Goal: Task Accomplishment & Management: Complete application form

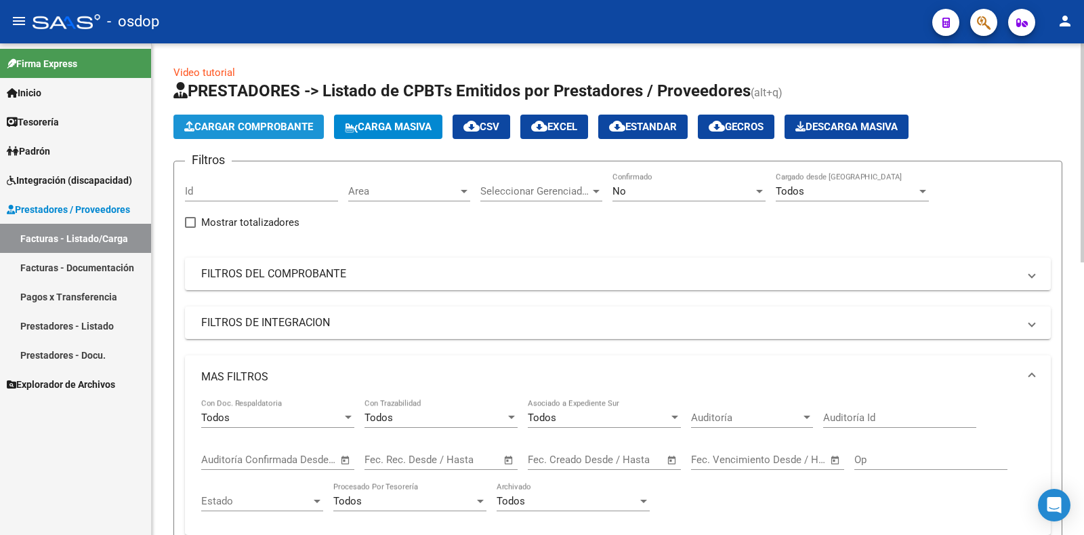
click at [285, 134] on button "Cargar Comprobante" at bounding box center [248, 126] width 150 height 24
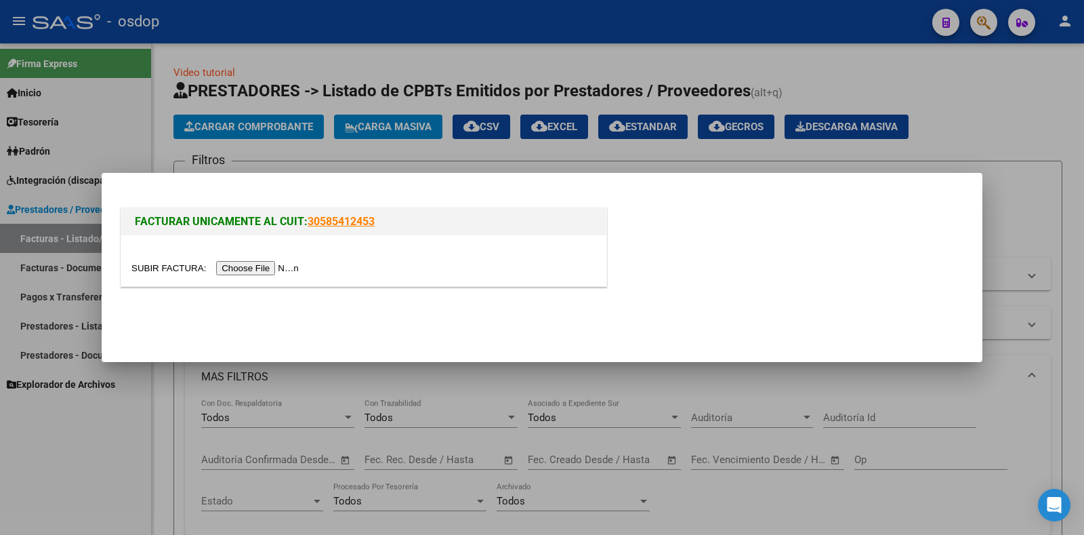
click at [266, 270] on input "file" at bounding box center [216, 268] width 171 height 14
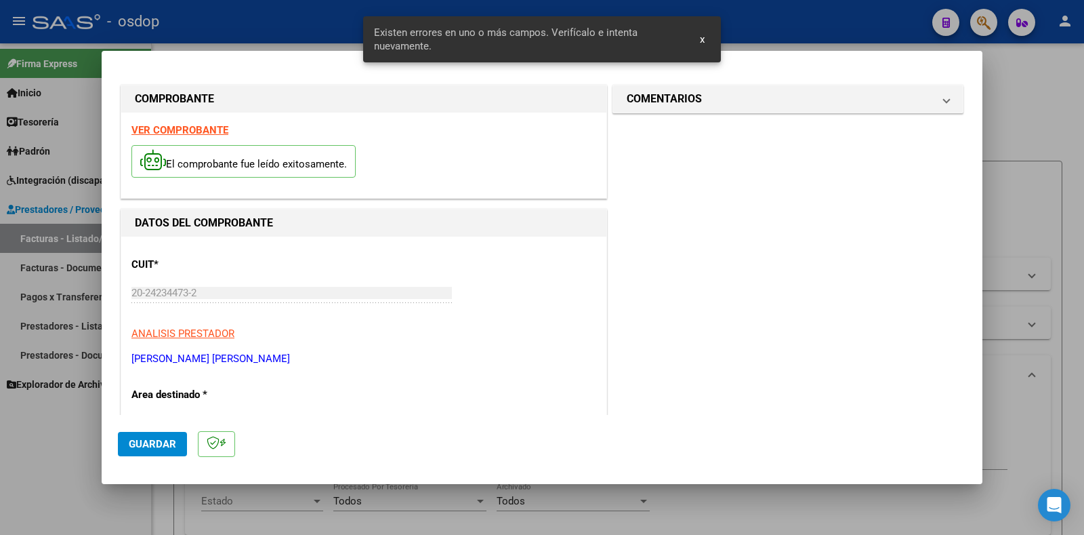
scroll to position [272, 0]
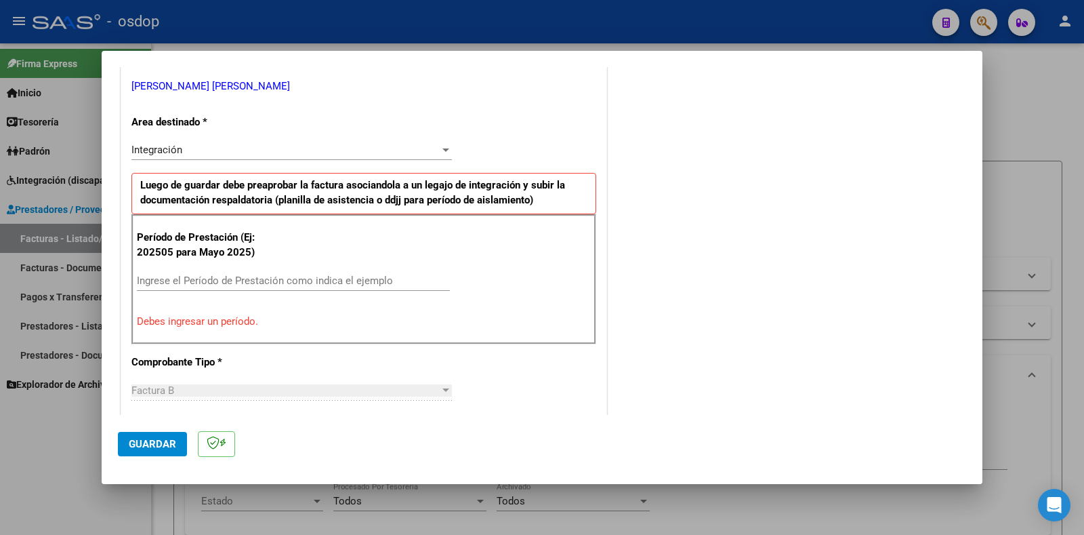
click at [255, 287] on div "Ingrese el Período de Prestación como indica el ejemplo" at bounding box center [293, 280] width 313 height 20
click at [265, 280] on input "Ingrese el Período de Prestación como indica el ejemplo" at bounding box center [293, 280] width 313 height 12
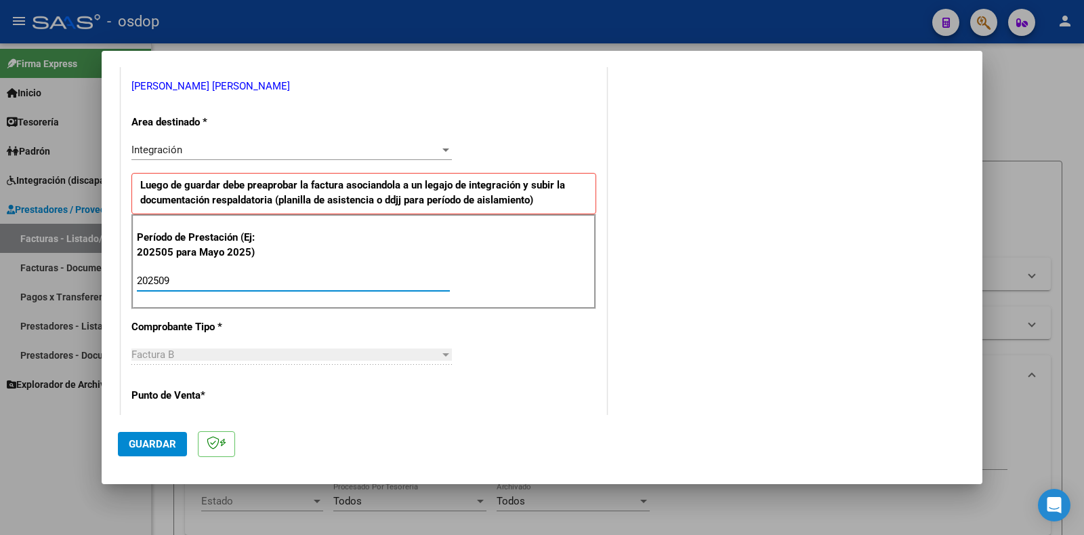
type input "202509"
click at [164, 430] on mat-dialog-actions "Guardar" at bounding box center [542, 442] width 848 height 54
click at [164, 444] on span "Guardar" at bounding box center [152, 444] width 47 height 12
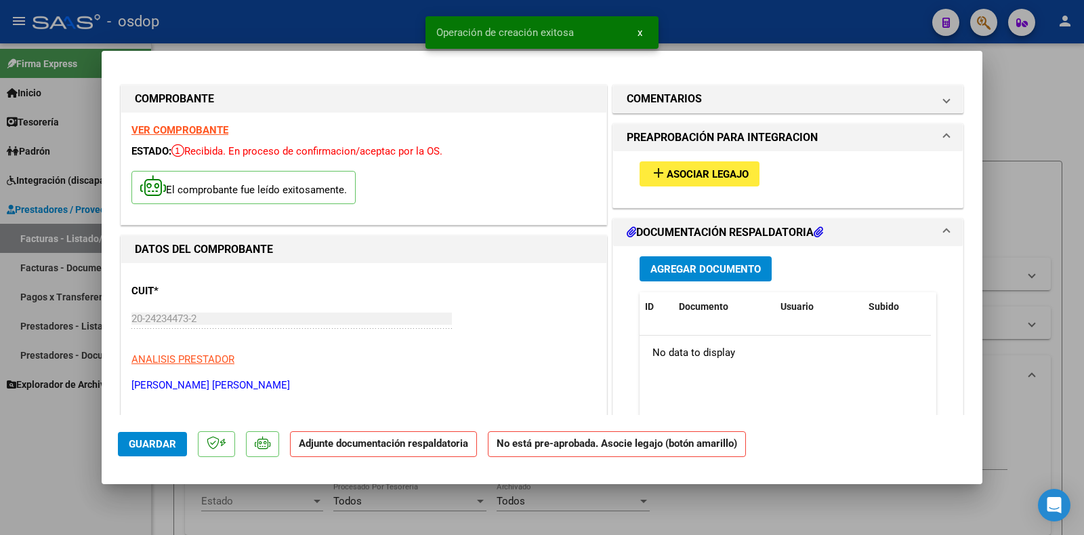
click at [712, 169] on span "Asociar Legajo" at bounding box center [708, 174] width 82 height 12
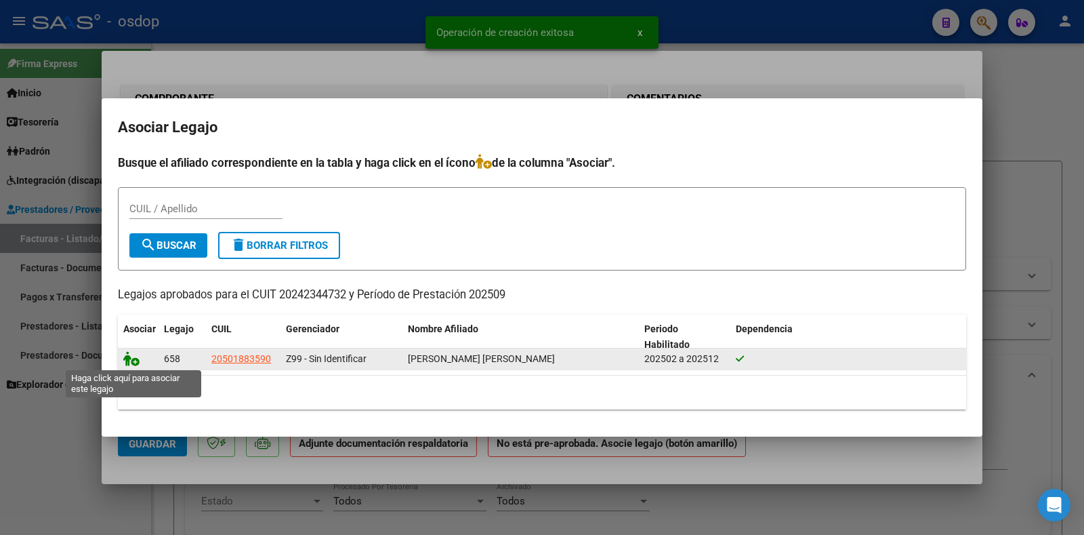
click at [129, 358] on icon at bounding box center [131, 358] width 16 height 15
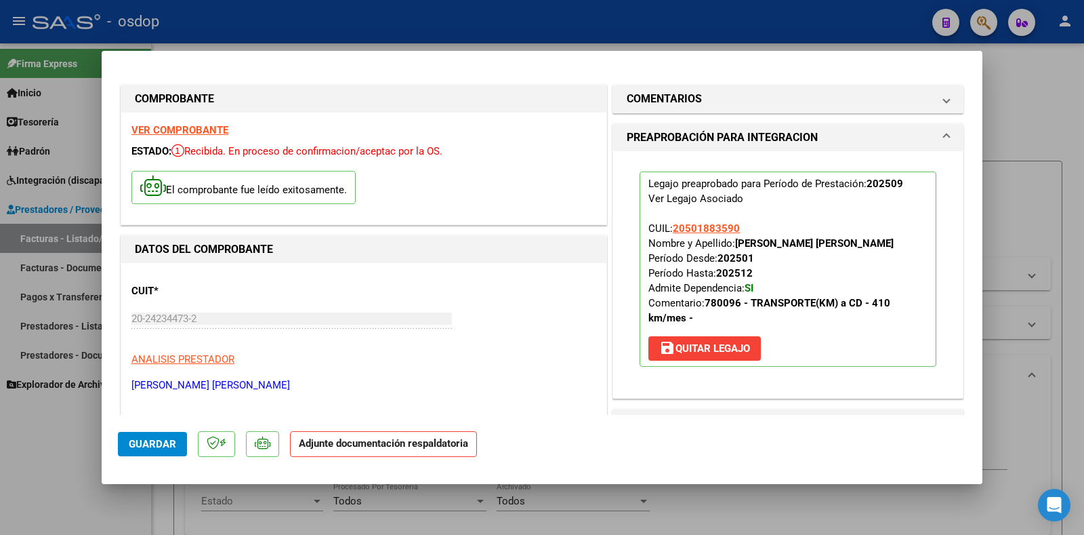
scroll to position [203, 0]
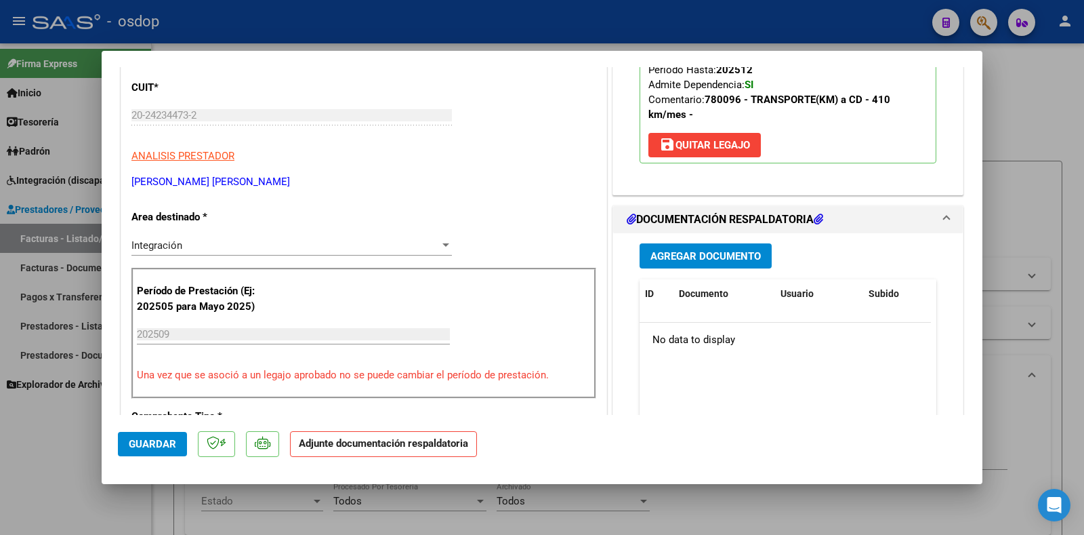
click at [721, 253] on span "Agregar Documento" at bounding box center [705, 256] width 110 height 12
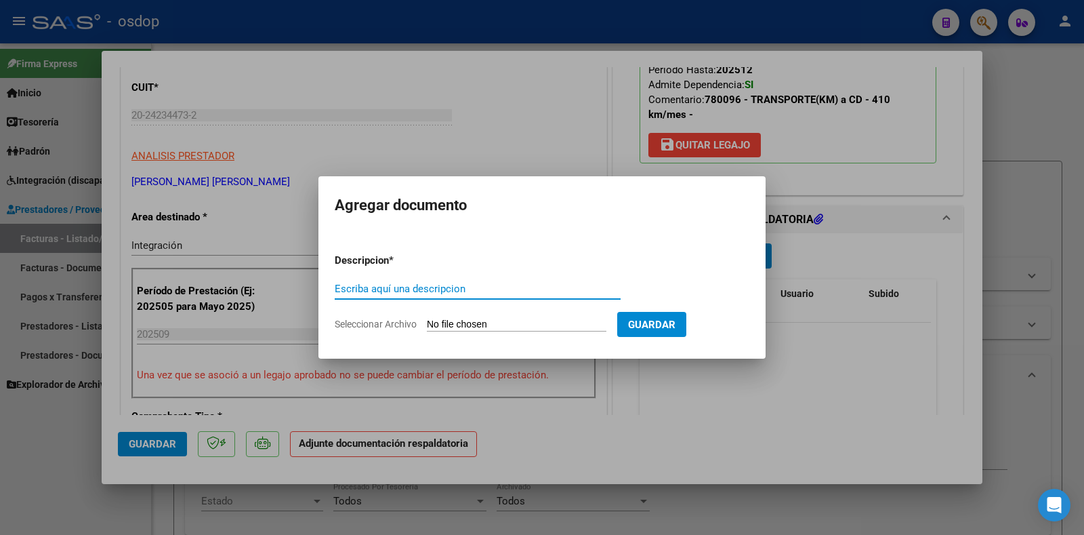
click at [519, 291] on input "Escriba aquí una descripcion" at bounding box center [478, 288] width 286 height 12
type input "DDJJ ASISTENCIA"
click at [531, 320] on input "Seleccionar Archivo" at bounding box center [517, 324] width 180 height 13
type input "C:\fakepath\ASIST TRANSPORTE [PERSON_NAME] 09-2025.pdf"
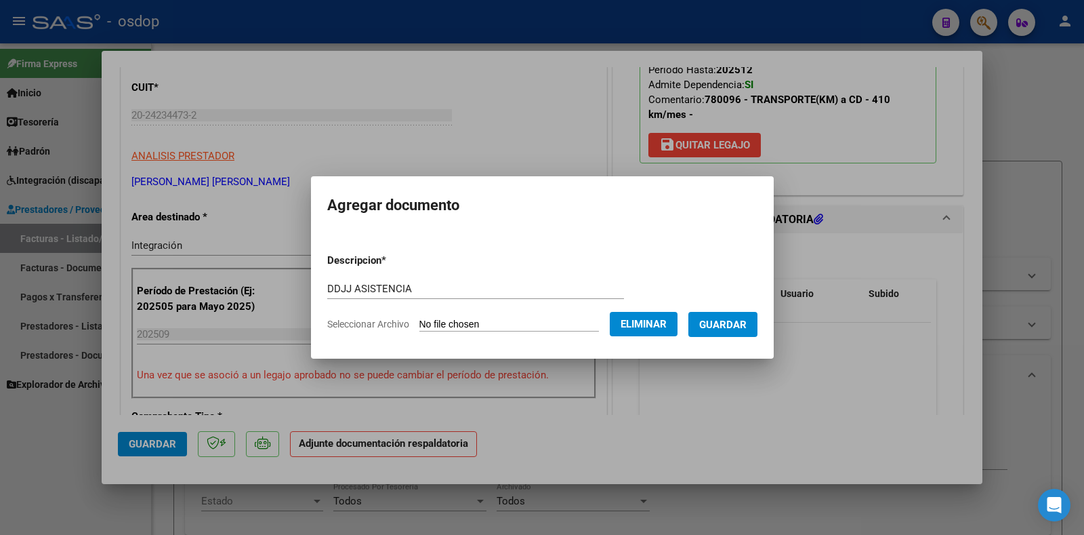
click at [727, 327] on span "Guardar" at bounding box center [722, 324] width 47 height 12
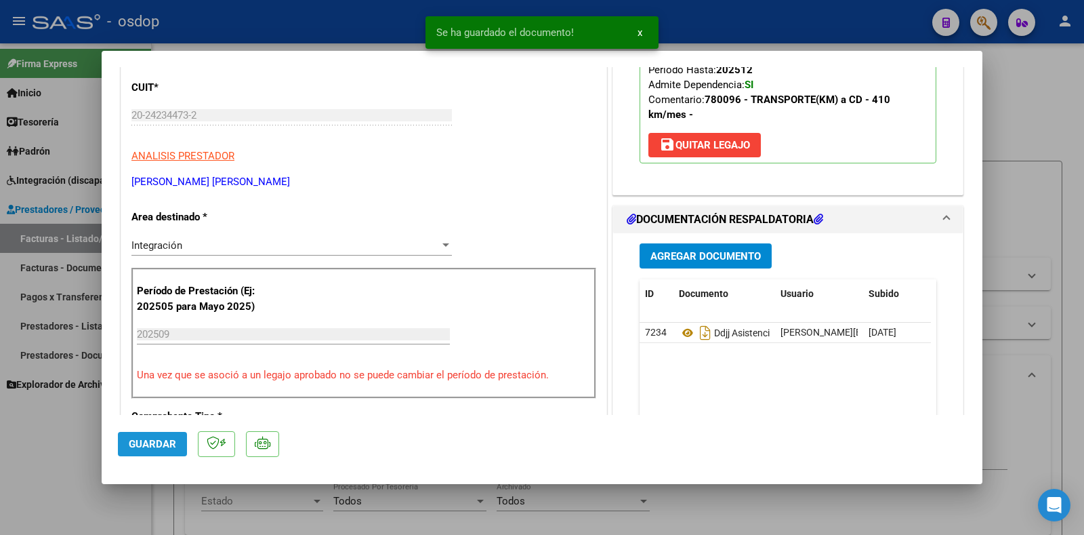
click at [166, 451] on button "Guardar" at bounding box center [152, 444] width 69 height 24
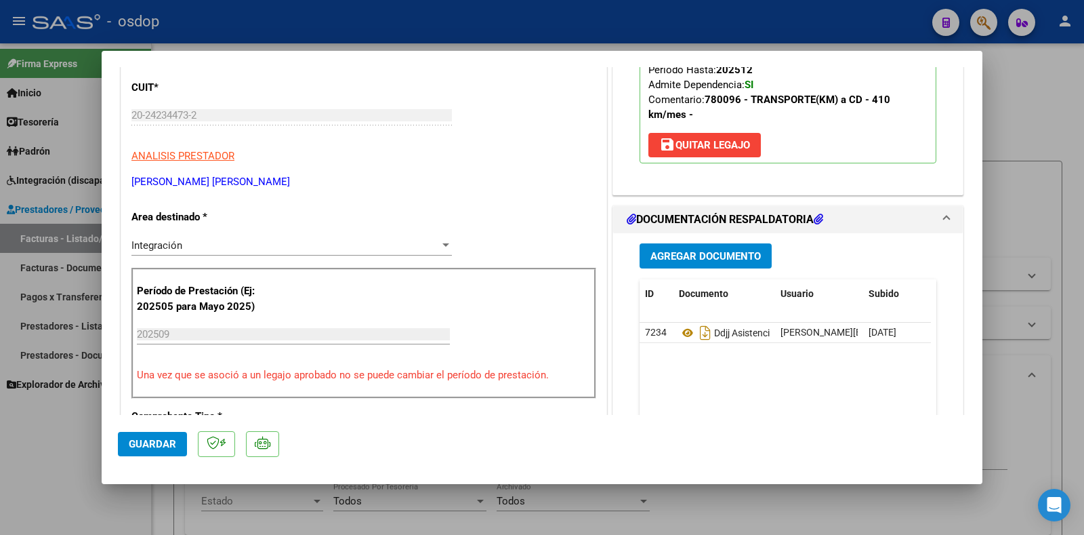
click at [1019, 406] on div at bounding box center [542, 267] width 1084 height 535
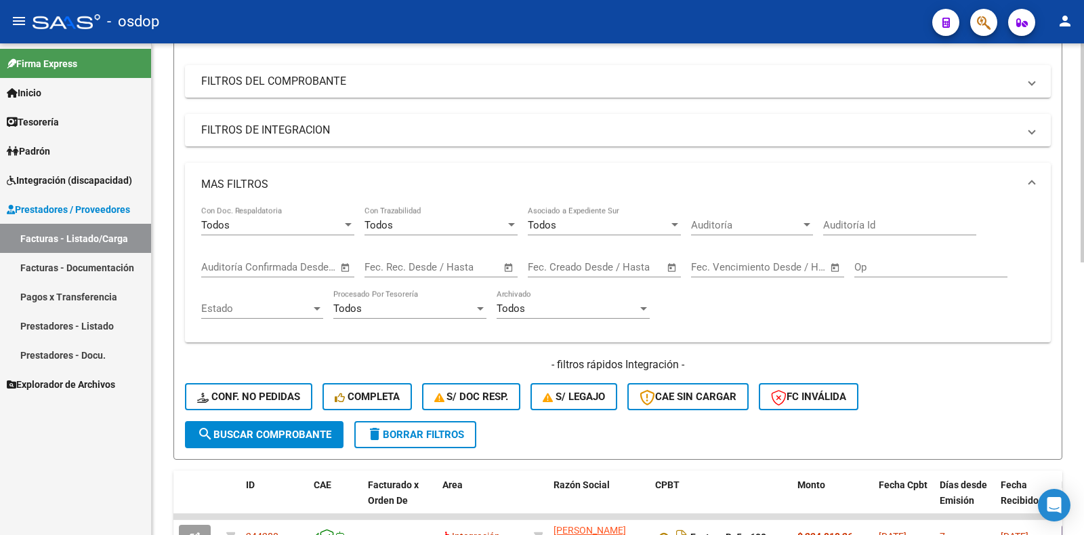
scroll to position [339, 0]
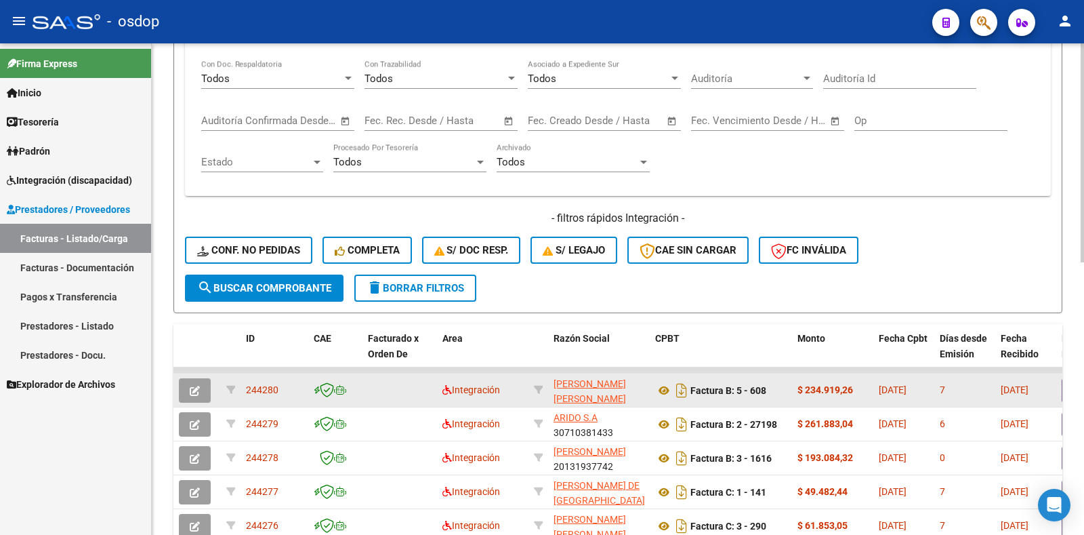
click at [259, 384] on span "244280" at bounding box center [262, 389] width 33 height 11
drag, startPoint x: 259, startPoint y: 385, endPoint x: 287, endPoint y: 388, distance: 28.0
copy span "244280"
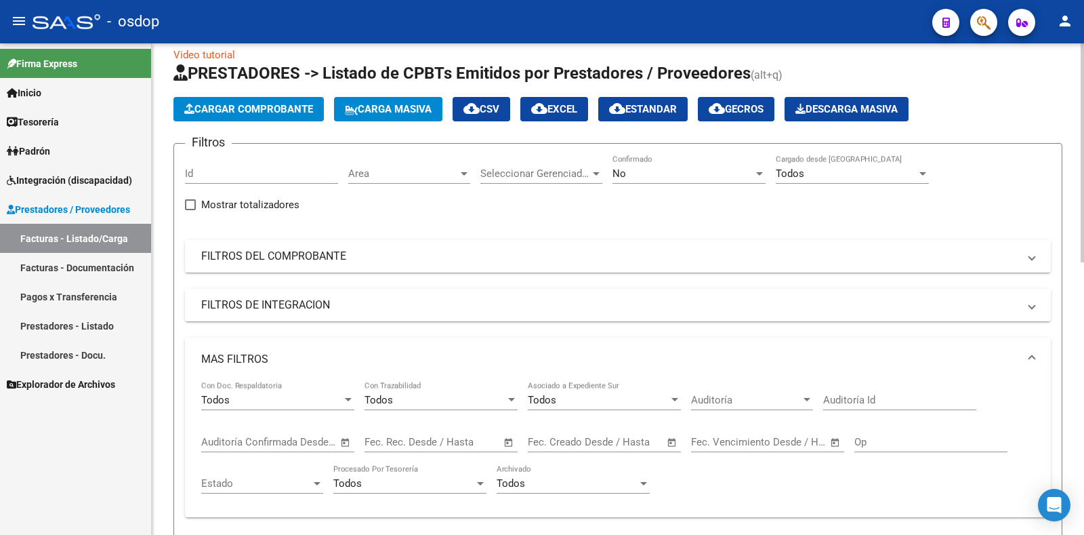
scroll to position [0, 0]
